Goal: Complete application form: Complete application form

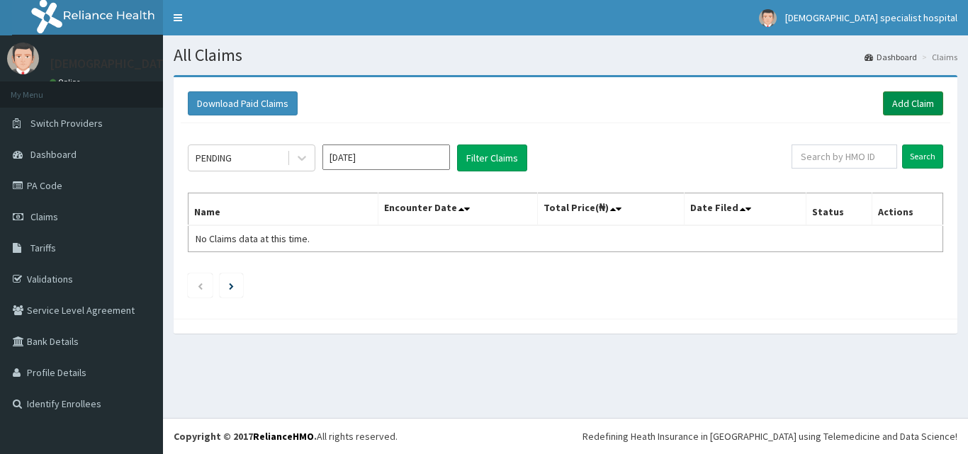
click at [912, 105] on link "Add Claim" at bounding box center [913, 103] width 60 height 24
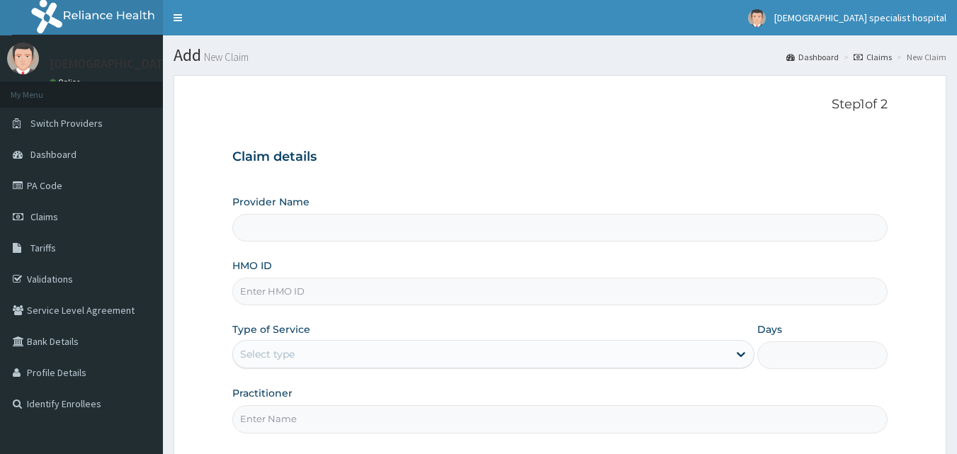
type input "[DEMOGRAPHIC_DATA] Specialist Hospital Ltd"
click at [309, 296] on input "HMO ID" at bounding box center [560, 292] width 656 height 28
paste input "TML/10019/D"
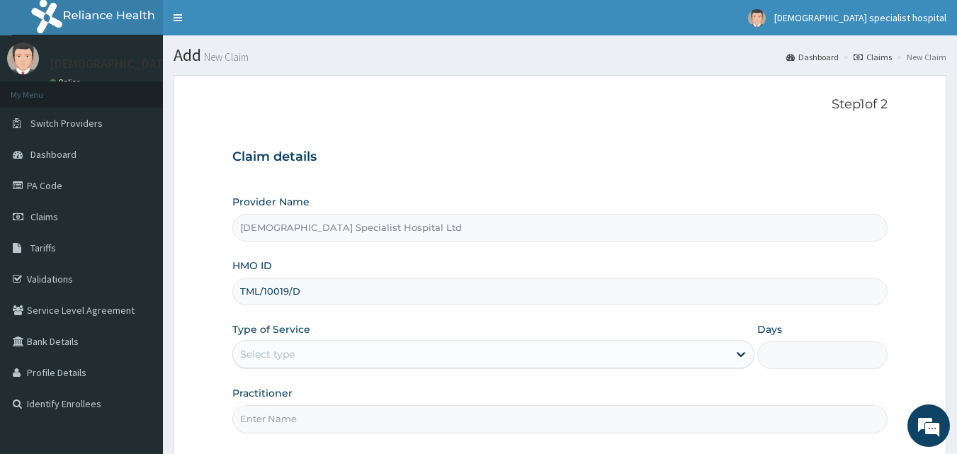
type input "TML/10019/D"
drag, startPoint x: 694, startPoint y: 182, endPoint x: 702, endPoint y: 178, distance: 8.3
click at [696, 182] on div "Claim details Provider Name [DEMOGRAPHIC_DATA] Specialist Hospital Ltd HMO ID T…" at bounding box center [560, 284] width 656 height 298
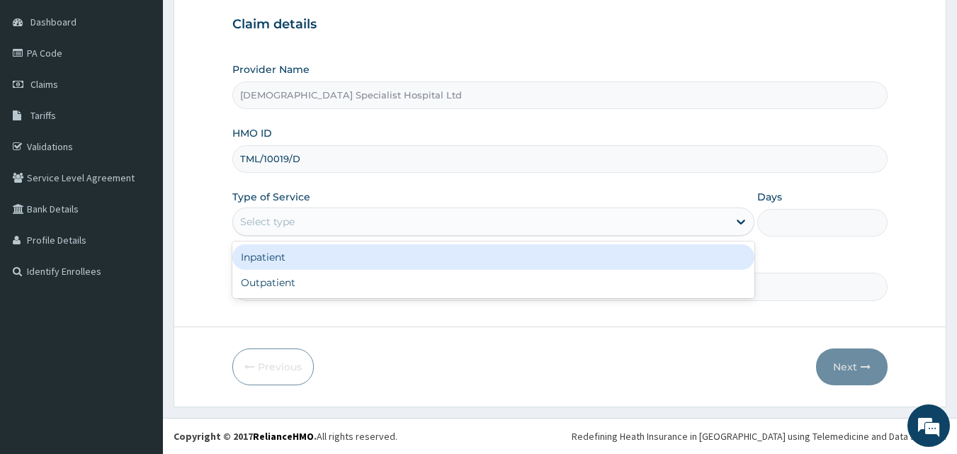
click at [372, 218] on div "Select type" at bounding box center [480, 221] width 495 height 23
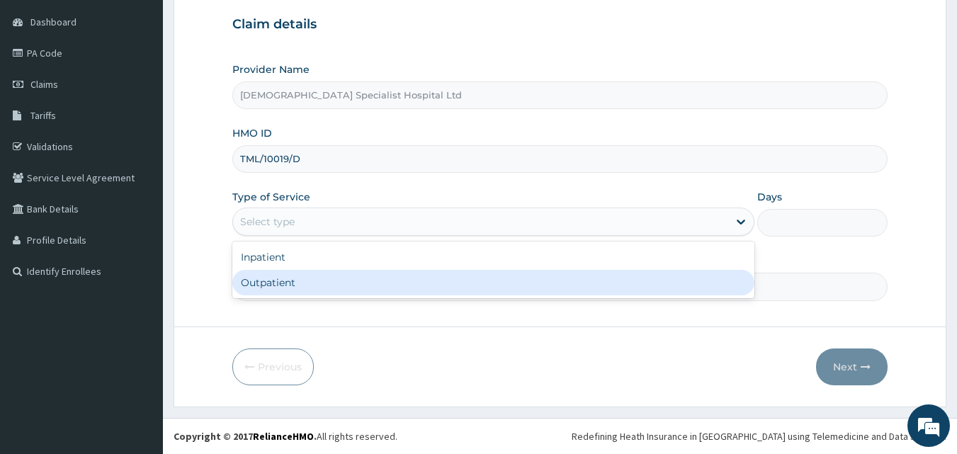
click at [339, 274] on div "Outpatient" at bounding box center [493, 283] width 522 height 26
type input "1"
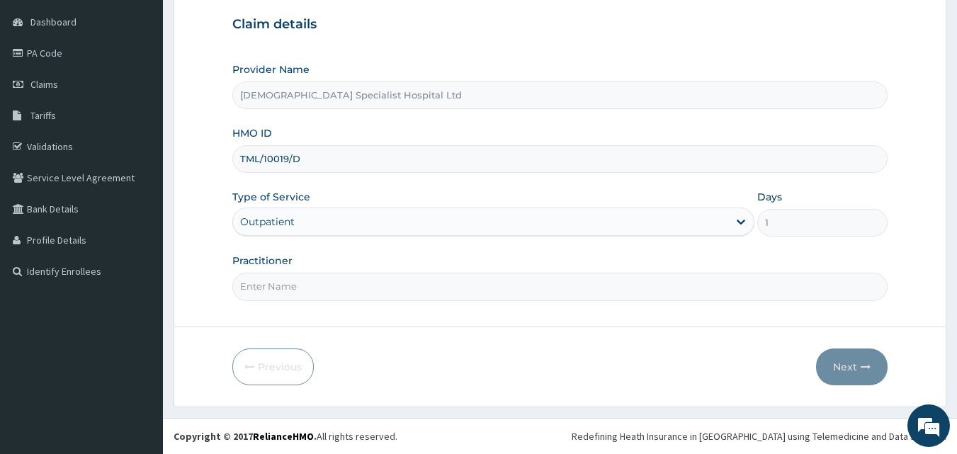
click at [414, 294] on input "Practitioner" at bounding box center [560, 287] width 656 height 28
type input "[PERSON_NAME]"
click at [836, 369] on button "Next" at bounding box center [852, 367] width 72 height 37
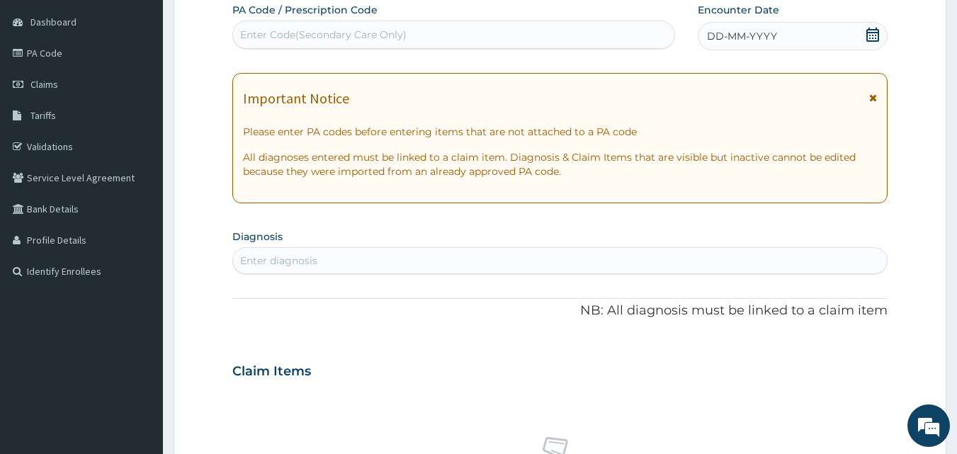
scroll to position [0, 0]
click at [480, 261] on div "Enter diagnosis" at bounding box center [560, 260] width 655 height 23
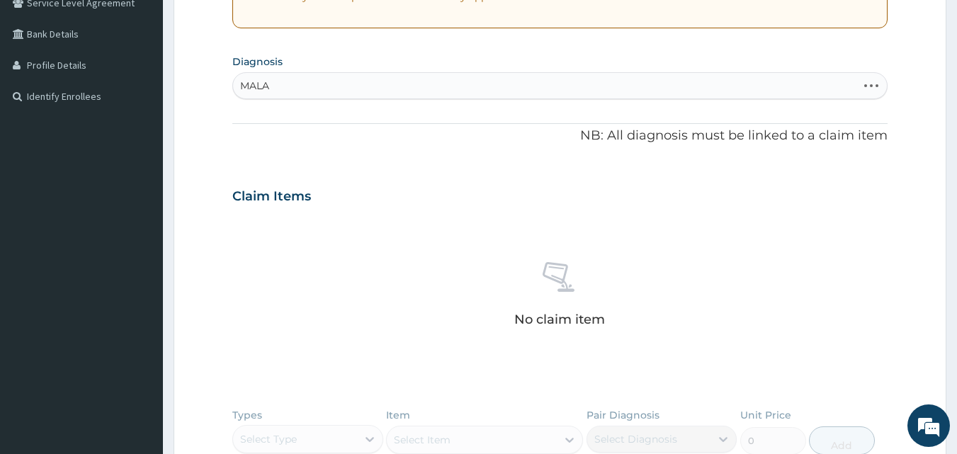
scroll to position [321, 0]
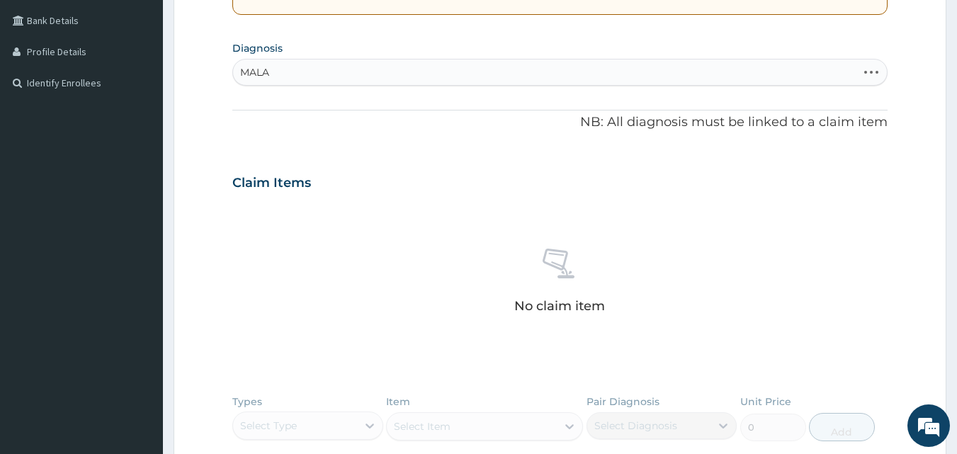
type input "MALAR"
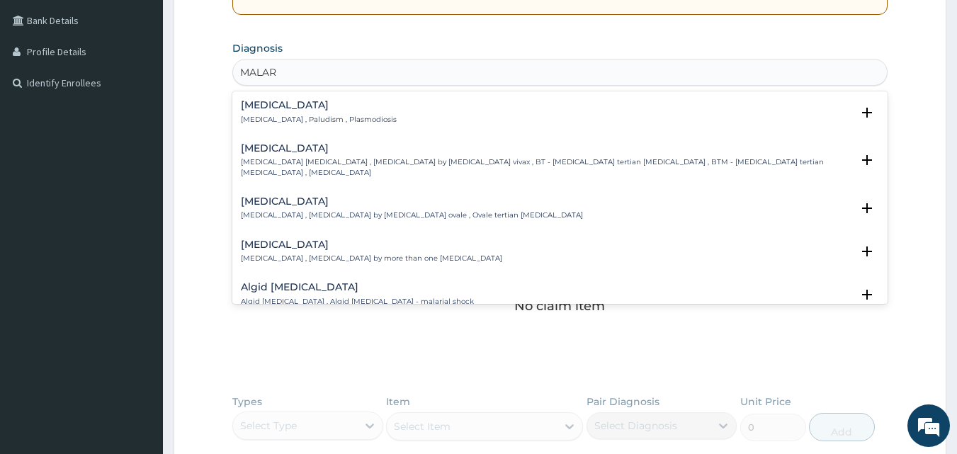
click at [303, 118] on p "[MEDICAL_DATA] , Paludism , Plasmodiosis" at bounding box center [319, 120] width 156 height 10
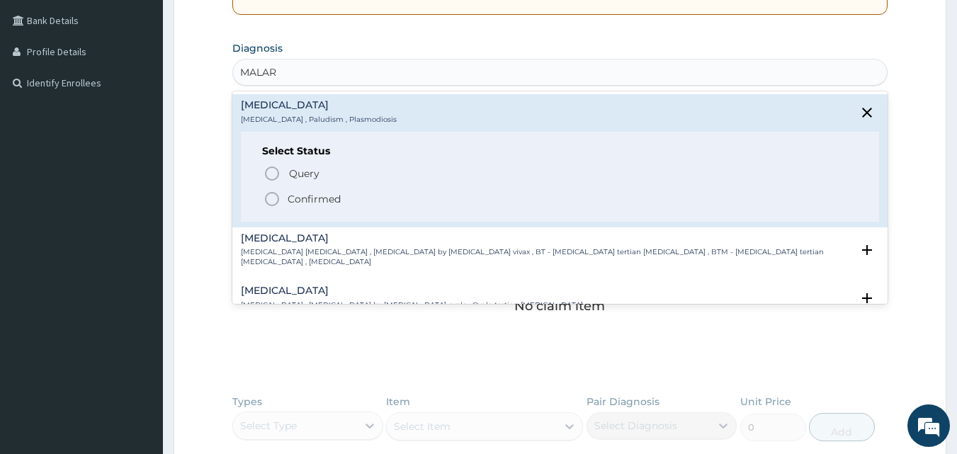
drag, startPoint x: 270, startPoint y: 179, endPoint x: 332, endPoint y: 191, distance: 63.5
click at [271, 179] on icon "status option query" at bounding box center [272, 173] width 17 height 17
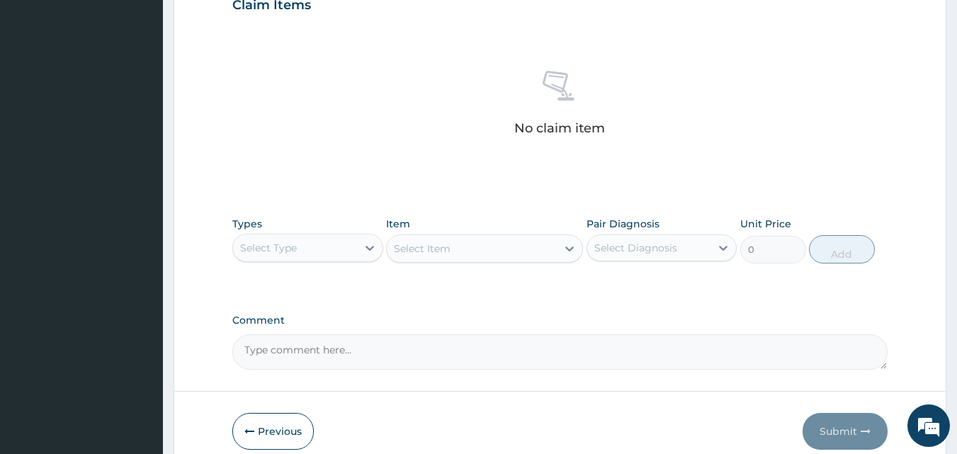
scroll to position [568, 0]
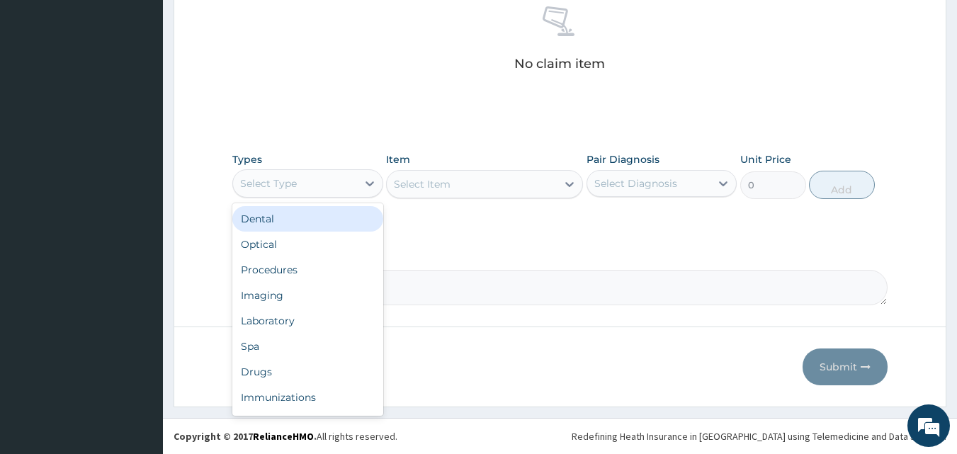
click at [342, 196] on div "Select Type" at bounding box center [307, 183] width 151 height 28
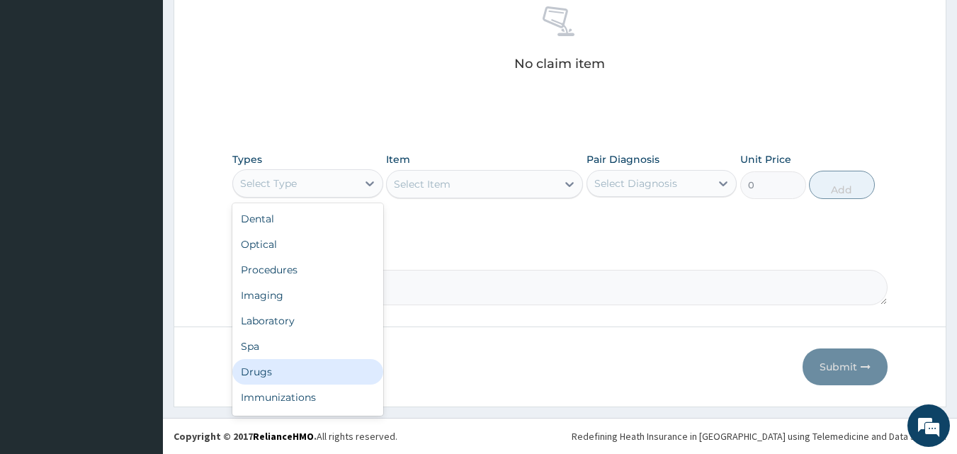
click at [279, 366] on div "Drugs" at bounding box center [307, 372] width 151 height 26
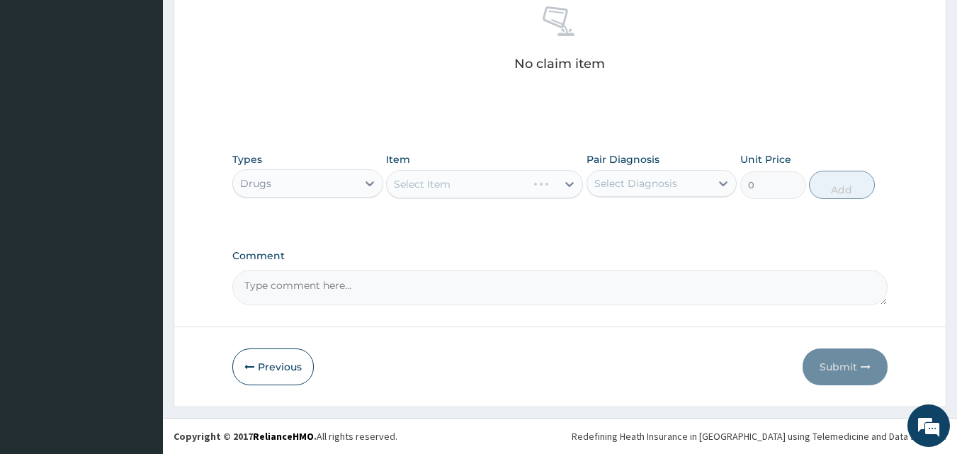
click at [520, 182] on div "Select Item" at bounding box center [484, 184] width 197 height 28
click at [533, 181] on div "Select Item" at bounding box center [484, 184] width 197 height 28
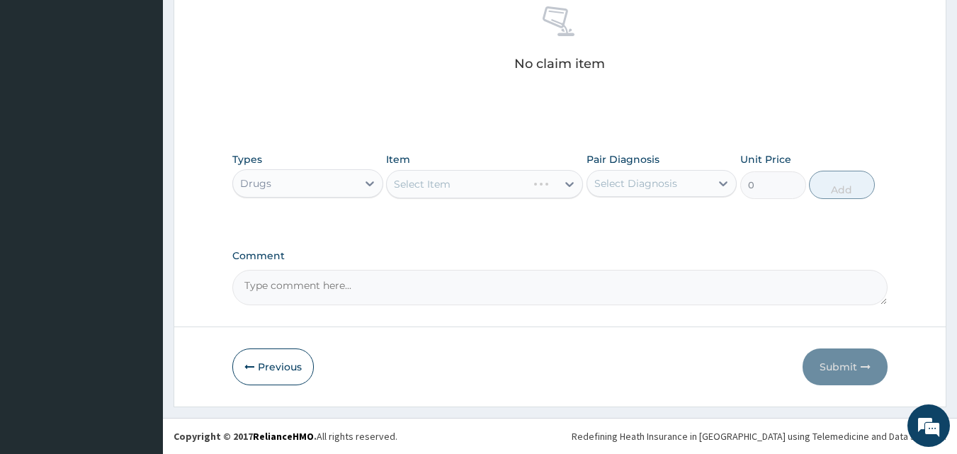
click at [548, 189] on div "Select Item" at bounding box center [484, 184] width 197 height 28
click at [626, 180] on div "Select Diagnosis" at bounding box center [636, 183] width 83 height 14
click at [623, 224] on label "[MEDICAL_DATA]" at bounding box center [654, 218] width 88 height 14
checkbox input "true"
click at [549, 181] on div "Select Item" at bounding box center [484, 184] width 197 height 28
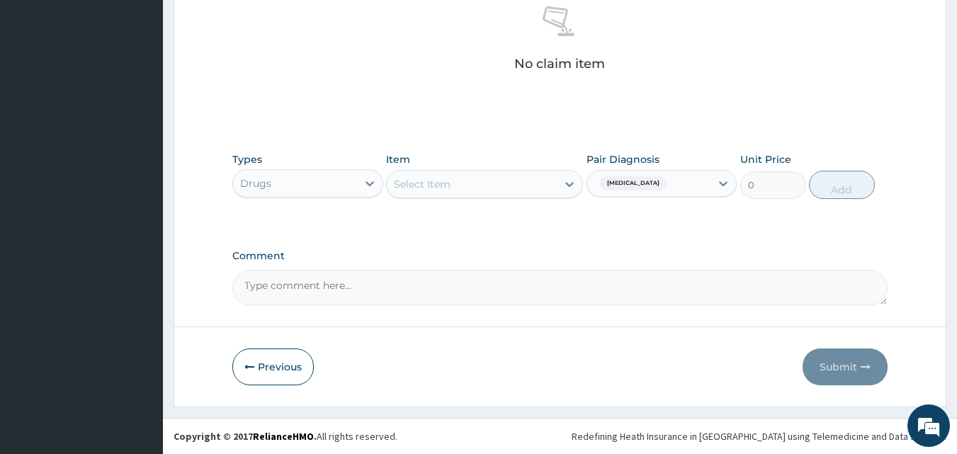
click at [550, 184] on div "Select Item" at bounding box center [472, 184] width 170 height 23
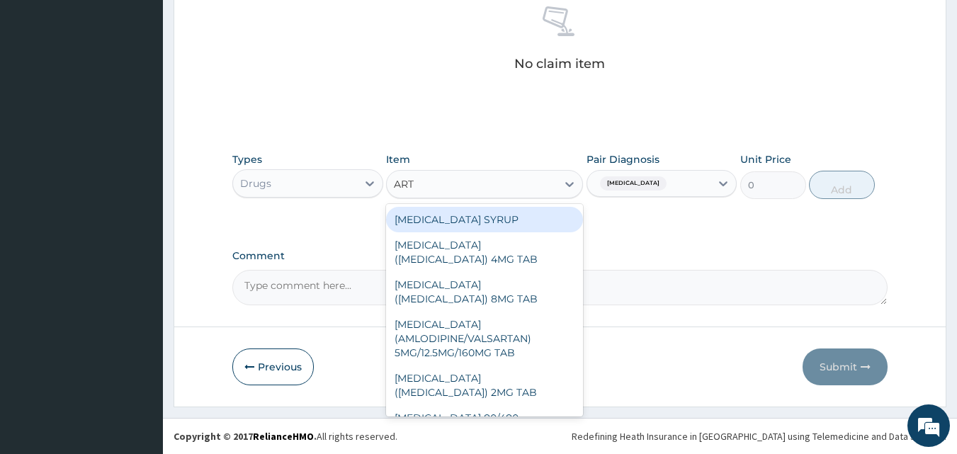
type input "ARTH"
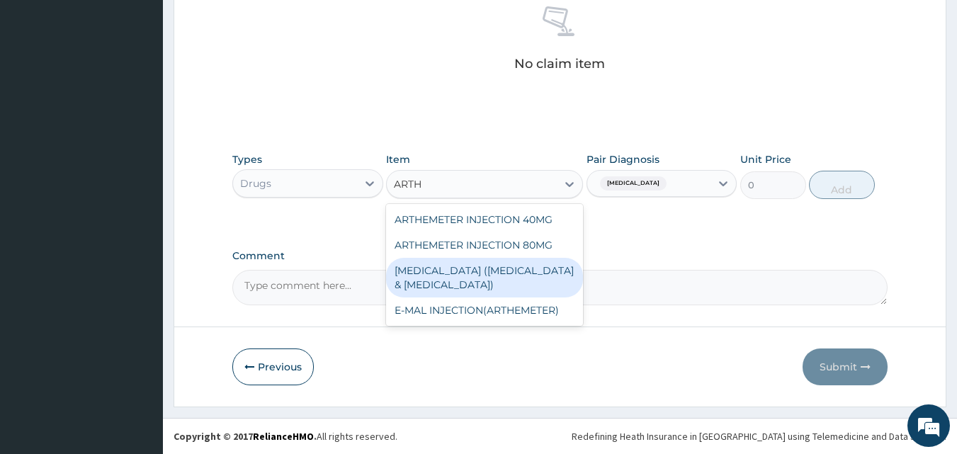
click at [468, 285] on div "[MEDICAL_DATA] ([MEDICAL_DATA] & [MEDICAL_DATA])" at bounding box center [484, 278] width 197 height 40
type input "100"
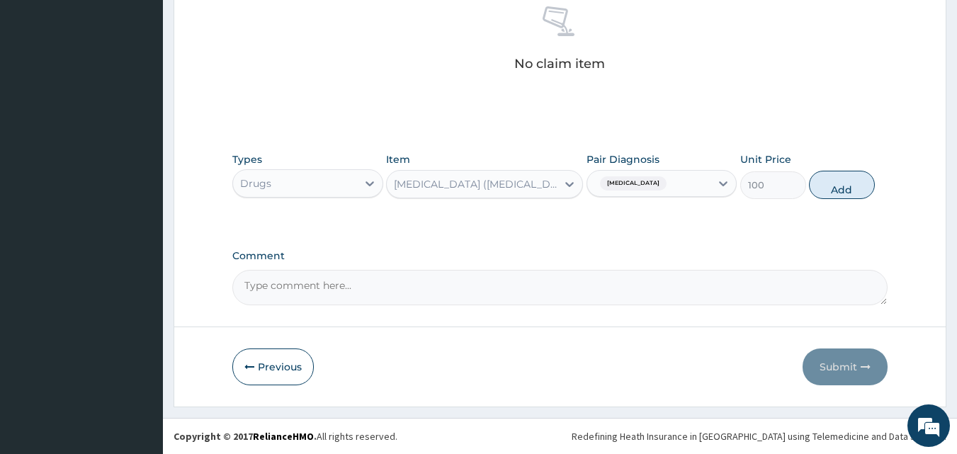
click at [525, 180] on div "[MEDICAL_DATA] ([MEDICAL_DATA] & [MEDICAL_DATA])" at bounding box center [476, 184] width 164 height 14
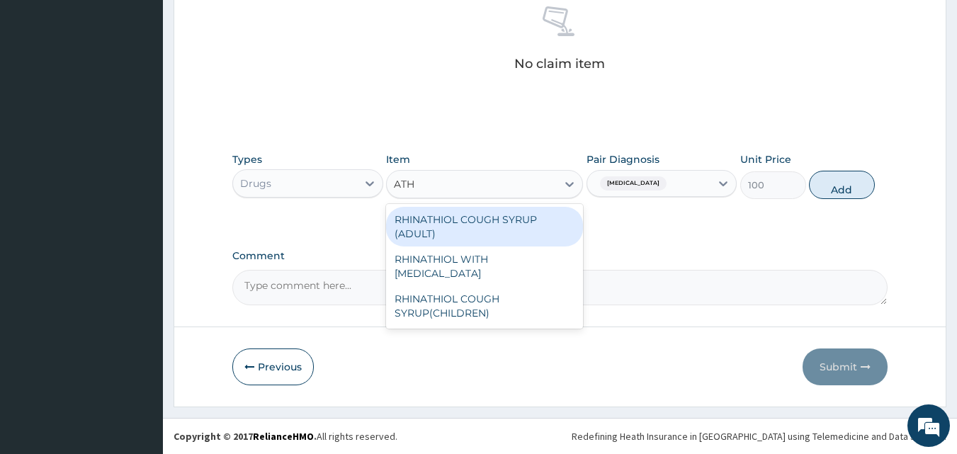
scroll to position [0, 0]
type input "A"
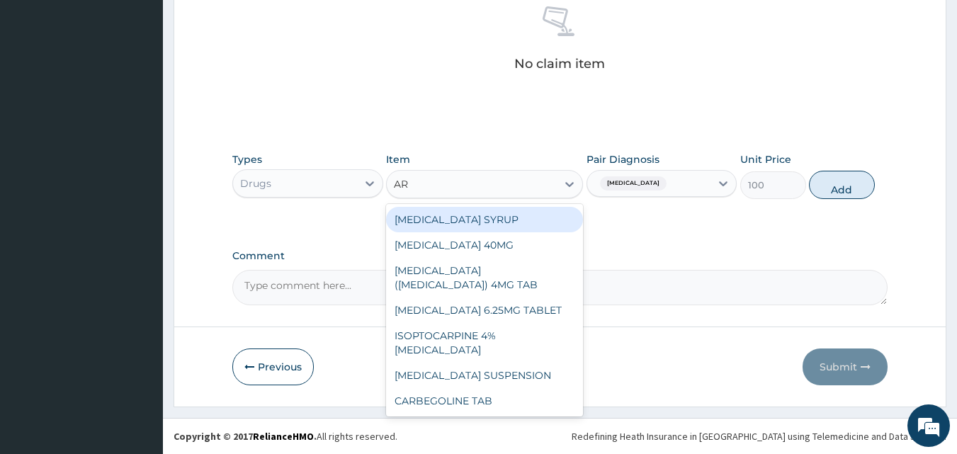
type input "A"
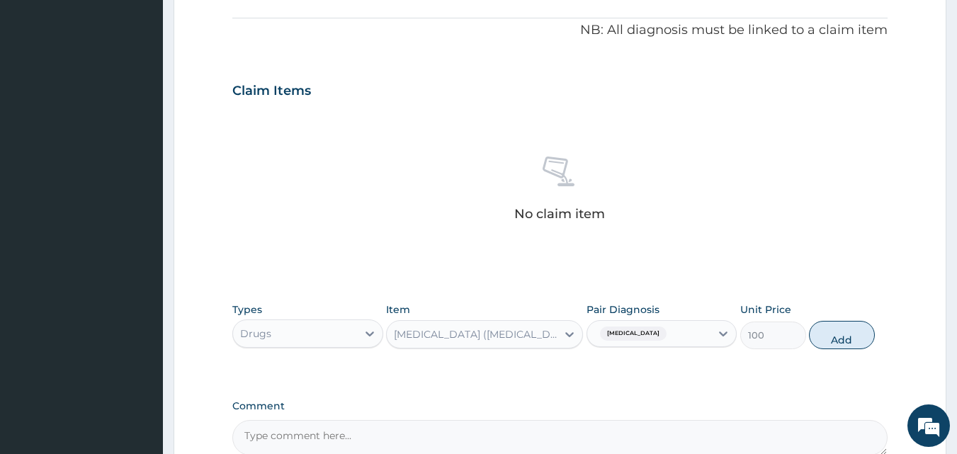
scroll to position [568, 0]
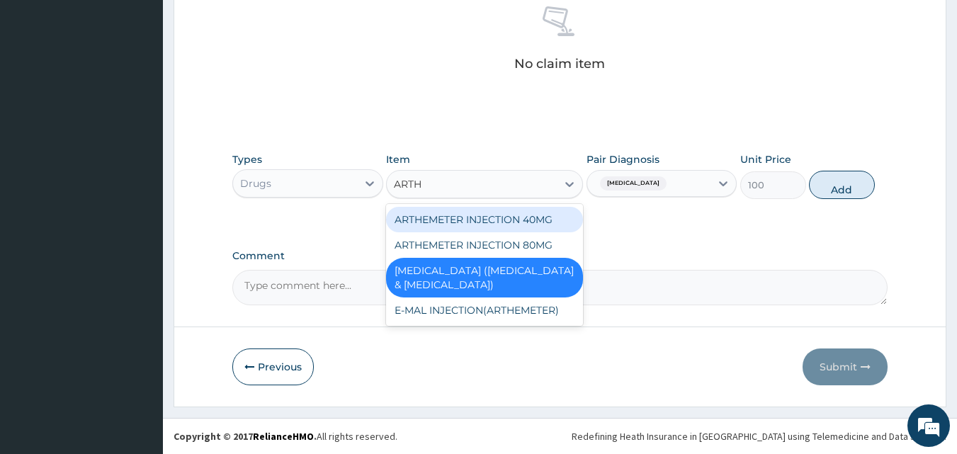
type input "ARTH"
